Goal: Task Accomplishment & Management: Complete application form

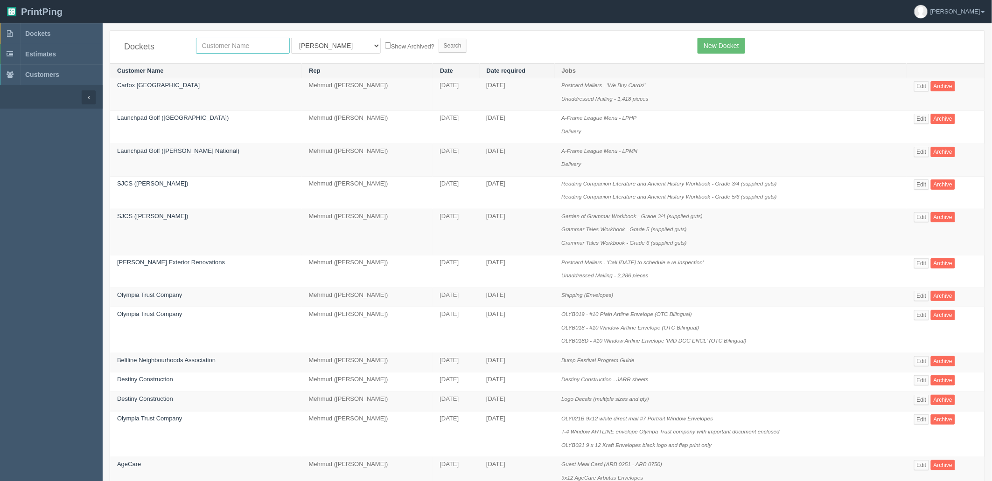
click at [243, 43] on input "text" at bounding box center [243, 46] width 94 height 16
type input "btrb"
click at [438, 39] on input "Search" at bounding box center [452, 46] width 28 height 14
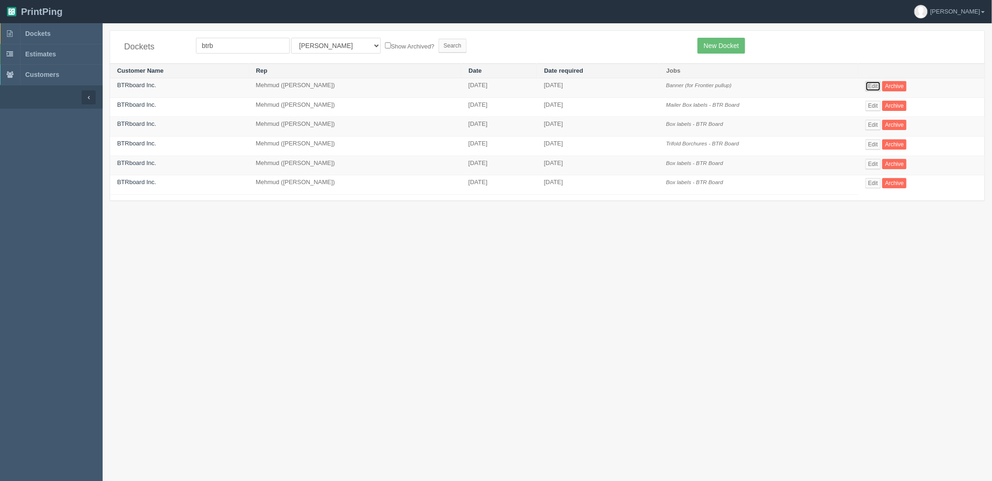
click at [870, 89] on link "Edit" at bounding box center [872, 86] width 15 height 10
click at [873, 143] on link "Edit" at bounding box center [872, 144] width 15 height 10
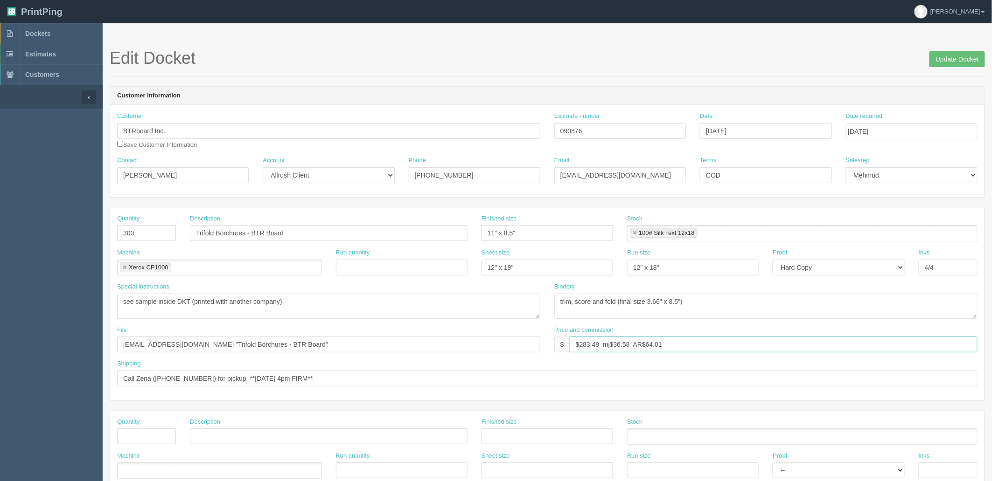
click at [718, 342] on input "$283.48 mj$36.58 AR$64.01" at bounding box center [773, 345] width 408 height 16
click at [725, 305] on textarea "trim, score and fold (final size 3.66" x 8.5")" at bounding box center [765, 306] width 423 height 25
click at [720, 302] on textarea "trim, score and fold (final size 3.66" x 8.5")" at bounding box center [765, 306] width 423 height 25
drag, startPoint x: 169, startPoint y: 120, endPoint x: 0, endPoint y: 99, distance: 170.1
click at [0, 99] on section "Dockets Estimates Customers" at bounding box center [496, 435] width 992 height 824
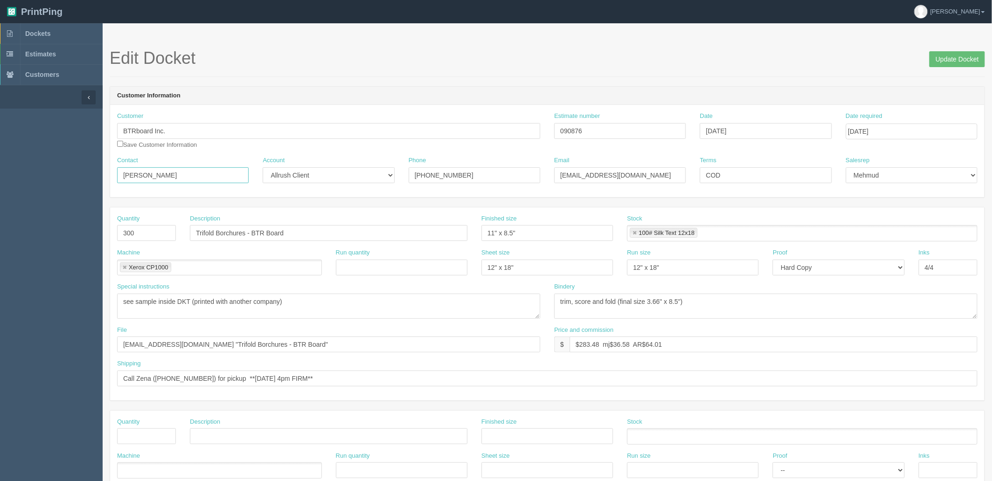
drag, startPoint x: 194, startPoint y: 175, endPoint x: 0, endPoint y: 188, distance: 194.0
click at [0, 188] on section "Dockets Estimates Customers" at bounding box center [496, 435] width 992 height 824
drag, startPoint x: 480, startPoint y: 174, endPoint x: 264, endPoint y: 174, distance: 215.9
click at [264, 174] on div "Contact Zena Holmberg Account -- Existing Client Allrush Client Rep Client Phon…" at bounding box center [547, 173] width 874 height 34
drag, startPoint x: 659, startPoint y: 171, endPoint x: 408, endPoint y: 171, distance: 250.9
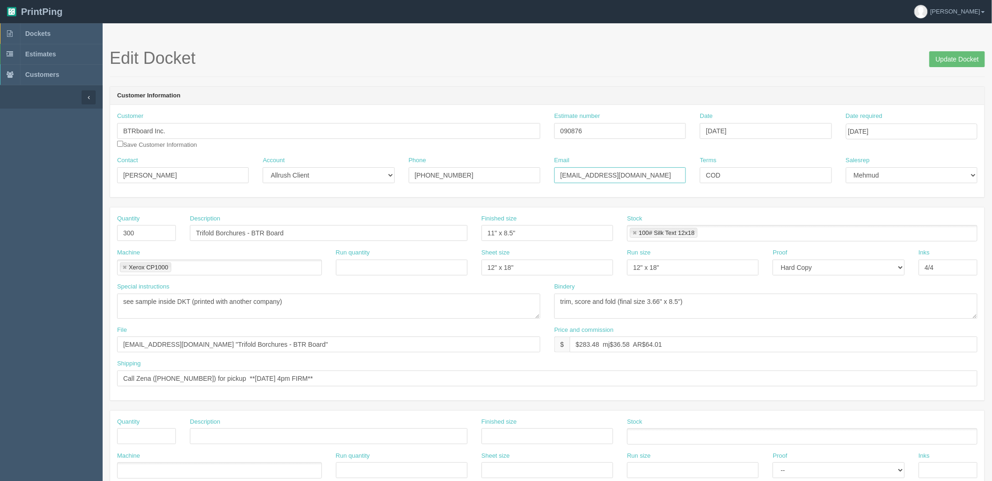
click at [408, 171] on div "Contact Zena Holmberg Account -- Existing Client Allrush Client Rep Client Phon…" at bounding box center [547, 173] width 874 height 34
click at [287, 344] on input "files@allrush.ca "Trifold Borchures - BTR Board"" at bounding box center [328, 345] width 423 height 16
drag, startPoint x: 215, startPoint y: 344, endPoint x: 0, endPoint y: 348, distance: 214.6
click at [0, 348] on section "Dockets Estimates Customers" at bounding box center [496, 435] width 992 height 824
paste input "Z:\B\BTRboard\May 2025\Trifold Brochures - 050725"
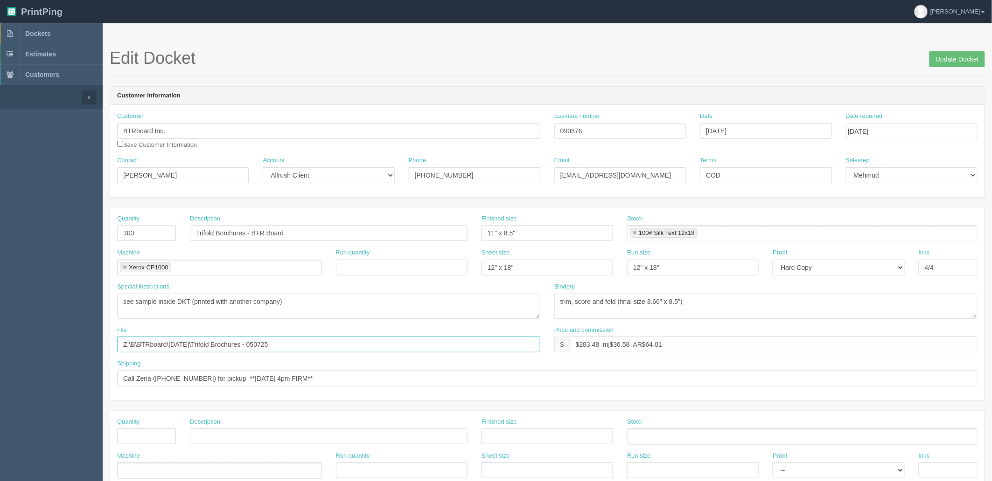
type input "Z:\B\BTRboard\May 2025\Trifold Brochures - 050725"
click at [317, 301] on textarea "see sample inside DKT (printed with another company)" at bounding box center [328, 306] width 423 height 25
drag, startPoint x: 91, startPoint y: 303, endPoint x: 0, endPoint y: 303, distance: 91.4
click at [0, 303] on section "Dockets Estimates Customers" at bounding box center [496, 435] width 992 height 824
type textarea "See sample inside DKT to color match"
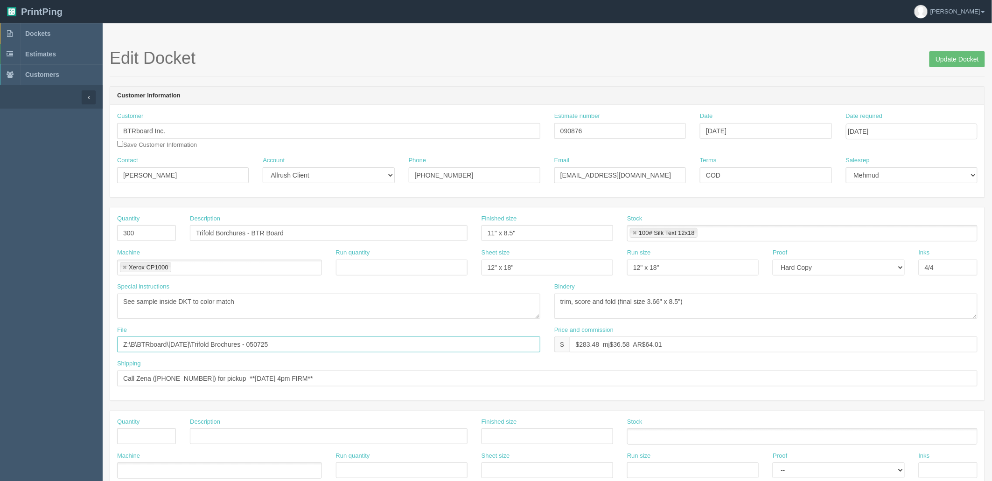
drag, startPoint x: 50, startPoint y: 313, endPoint x: 0, endPoint y: 299, distance: 52.4
click at [0, 300] on section "Dockets Estimates Customers" at bounding box center [496, 435] width 992 height 824
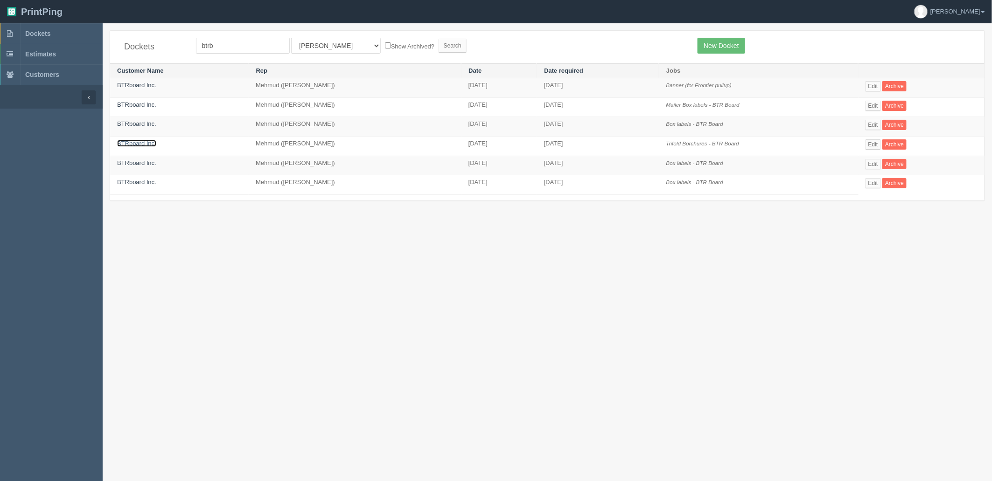
click at [139, 146] on link "BTRboard Inc." at bounding box center [136, 143] width 39 height 7
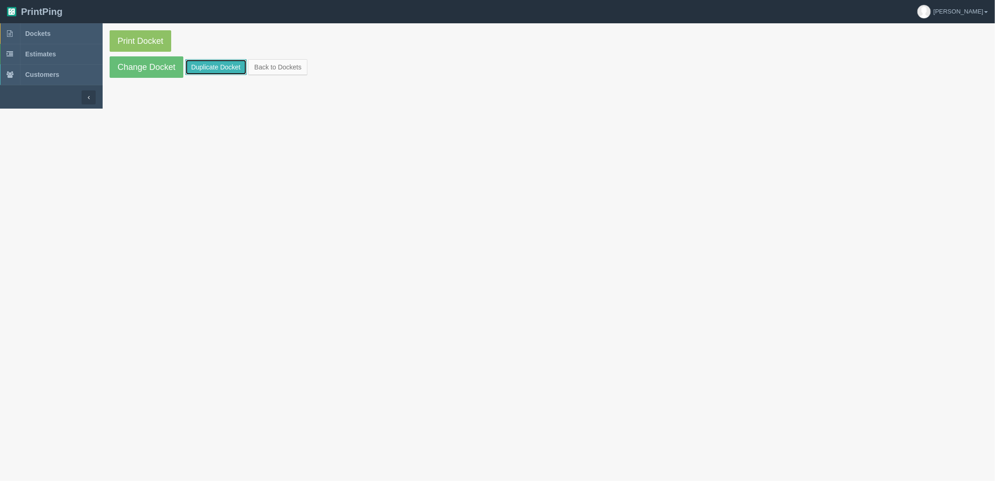
click at [213, 67] on link "Duplicate Docket" at bounding box center [216, 67] width 62 height 16
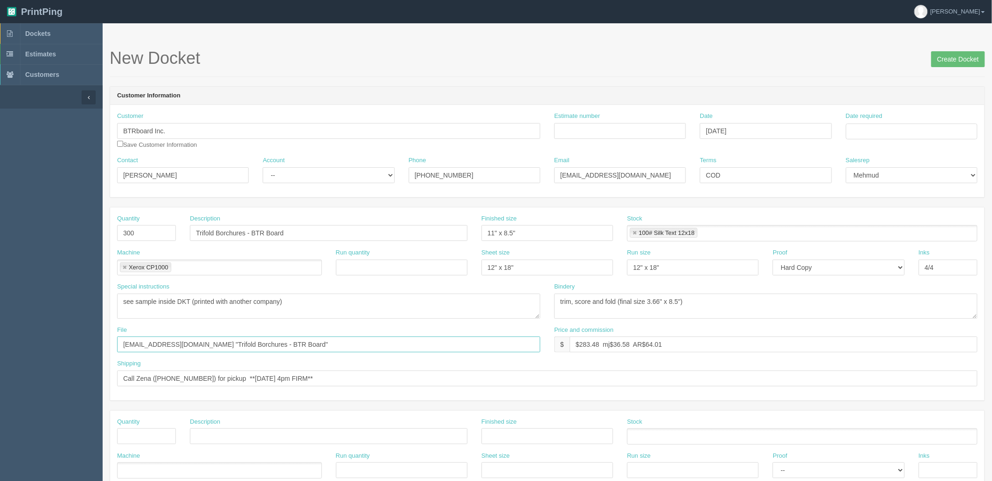
drag, startPoint x: 55, startPoint y: 346, endPoint x: 0, endPoint y: 346, distance: 54.6
click at [0, 346] on section "Dockets Estimates Customers" at bounding box center [496, 435] width 992 height 824
paste input "Z:\B\BTRboard\May 2025\Trifold Brochures - 050725"
type input "Z:\B\BTRboard\May 2025\Trifold Brochures - 050725"
click at [617, 128] on input "Estimate number" at bounding box center [620, 131] width 132 height 16
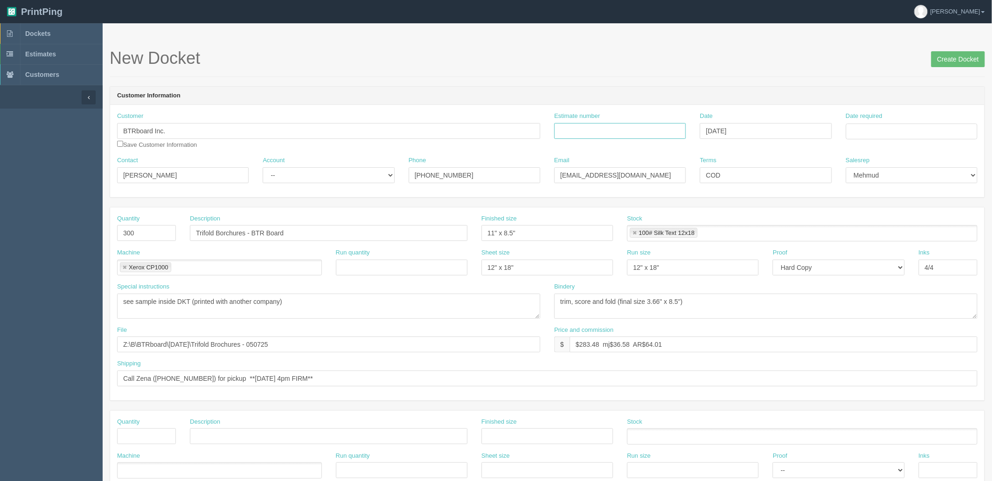
drag, startPoint x: 617, startPoint y: 130, endPoint x: 814, endPoint y: 128, distance: 197.3
click at [617, 130] on input "Estimate number" at bounding box center [620, 131] width 132 height 16
paste input "090876"
type input "090876"
click at [926, 117] on div "Date required" at bounding box center [912, 126] width 132 height 28
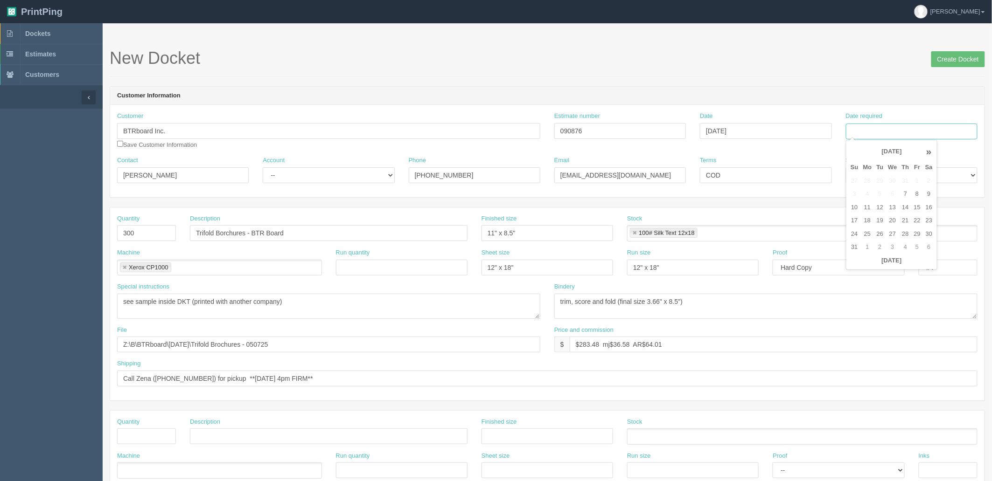
click at [921, 130] on input "Date required" at bounding box center [912, 132] width 132 height 16
click at [881, 208] on td "12" at bounding box center [880, 208] width 12 height 14
click at [920, 205] on td "15" at bounding box center [916, 208] width 11 height 14
type input "[DATE]"
click at [791, 72] on div "New Docket Create Docket" at bounding box center [547, 63] width 875 height 28
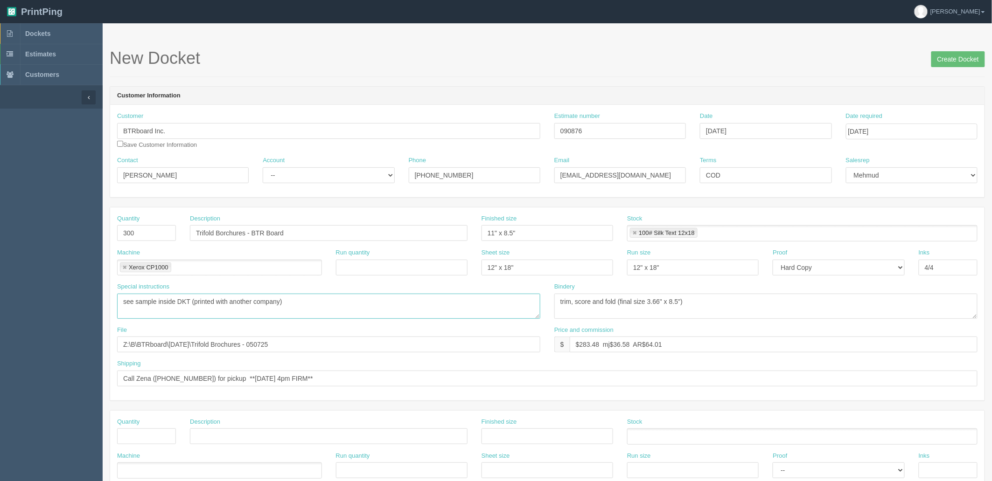
click at [329, 305] on textarea "see sample inside DKT (printed with another company)" at bounding box center [328, 306] width 423 height 25
drag, startPoint x: 378, startPoint y: 305, endPoint x: 0, endPoint y: 286, distance: 378.7
click at [0, 286] on section "Dockets Estimates Customers" at bounding box center [496, 435] width 992 height 824
type textarea "previous sample inside DKT - ER from may 2025"
drag, startPoint x: 332, startPoint y: 374, endPoint x: 343, endPoint y: 379, distance: 12.6
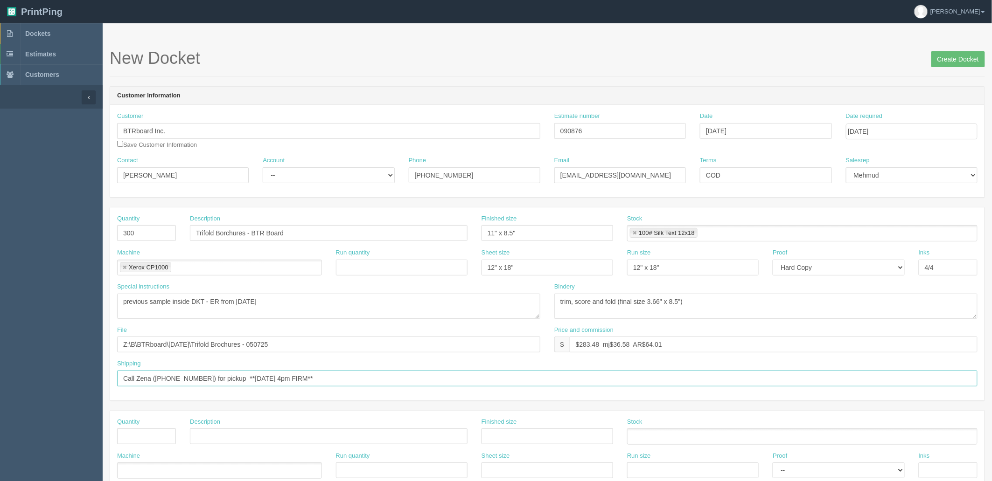
click at [333, 374] on input "Call Zena (403-993-4957) for pickup **FRIDAY 4pm FIRM**" at bounding box center [547, 379] width 860 height 16
type input "Call Zena (403-993-4957) for pickup"
click at [316, 300] on textarea "see sample inside DKT (printed with another company)" at bounding box center [328, 306] width 423 height 25
click at [348, 178] on select "-- Existing Client Allrush Client Rep Client" at bounding box center [329, 175] width 132 height 16
select select "Allrush Client"
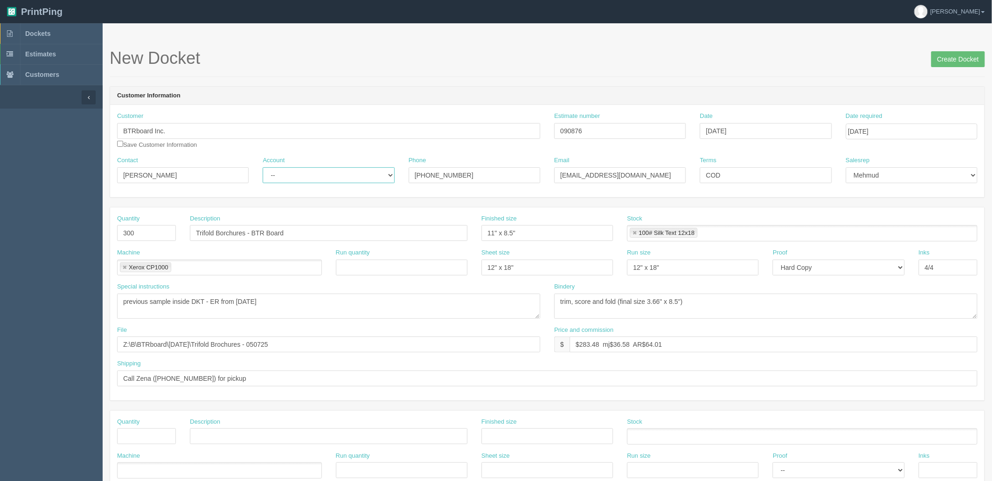
click at [263, 167] on select "-- Existing Client Allrush Client Rep Client" at bounding box center [329, 175] width 132 height 16
click at [968, 55] on input "Create Docket" at bounding box center [958, 59] width 54 height 16
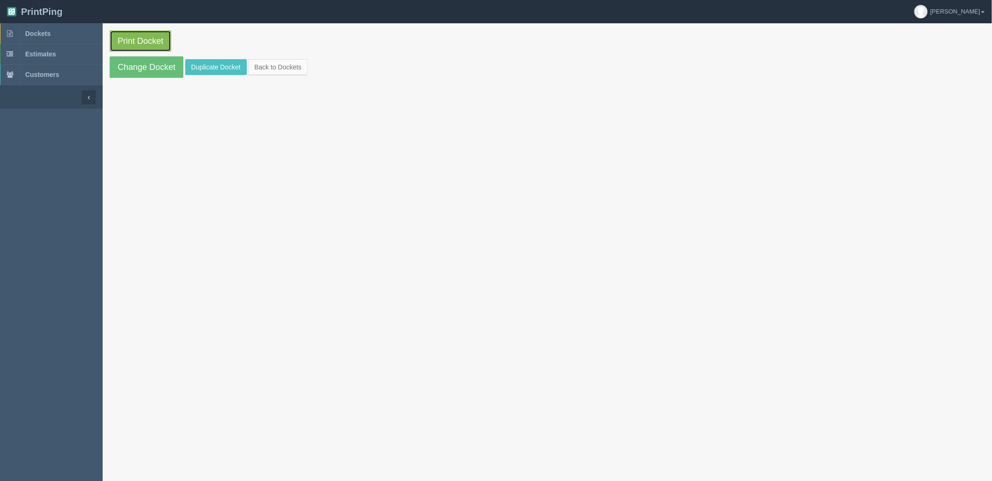
click at [145, 42] on link "Print Docket" at bounding box center [141, 40] width 62 height 21
click at [67, 34] on link "Dockets" at bounding box center [51, 33] width 103 height 21
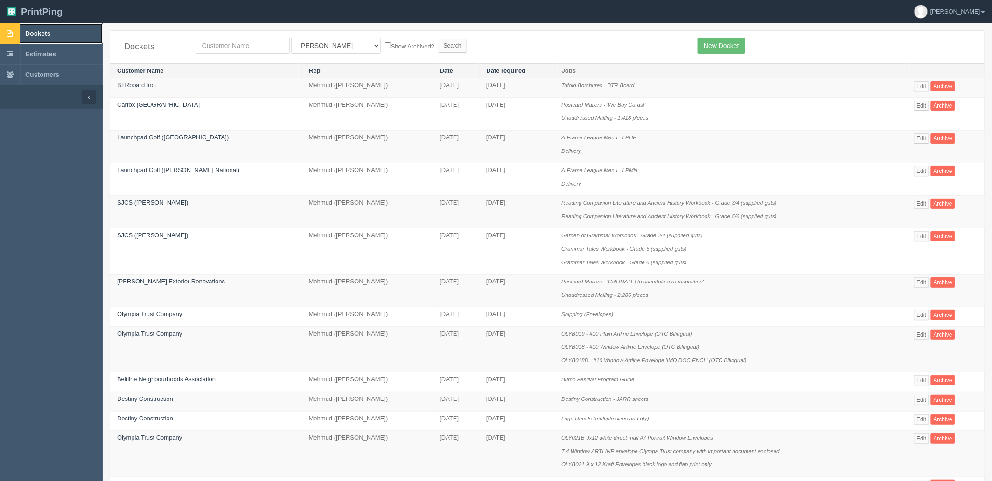
click at [61, 31] on link "Dockets" at bounding box center [51, 33] width 103 height 21
